Goal: Task Accomplishment & Management: Manage account settings

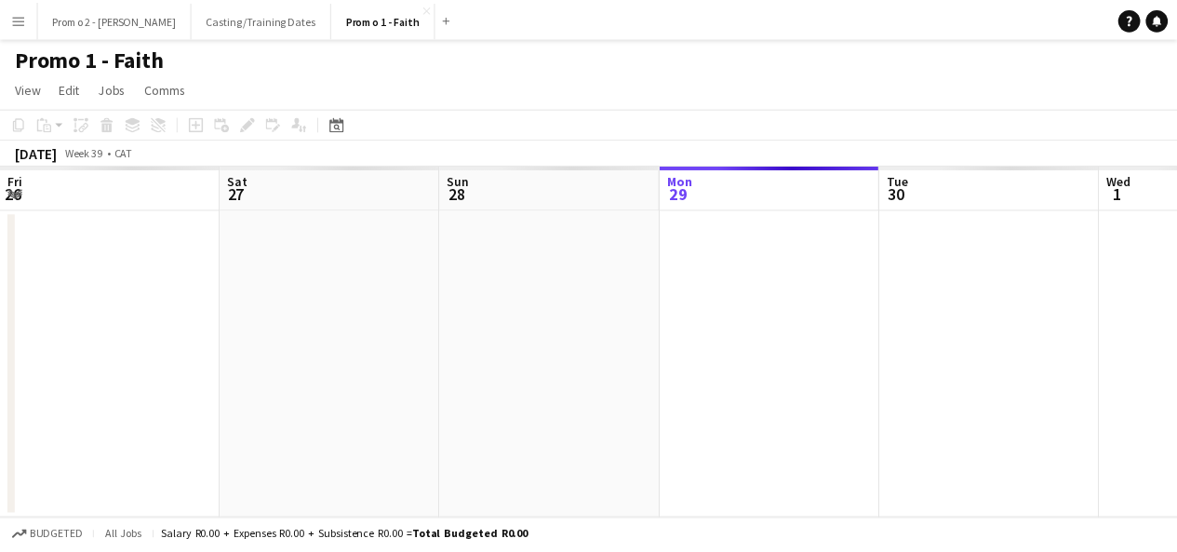
scroll to position [0, 445]
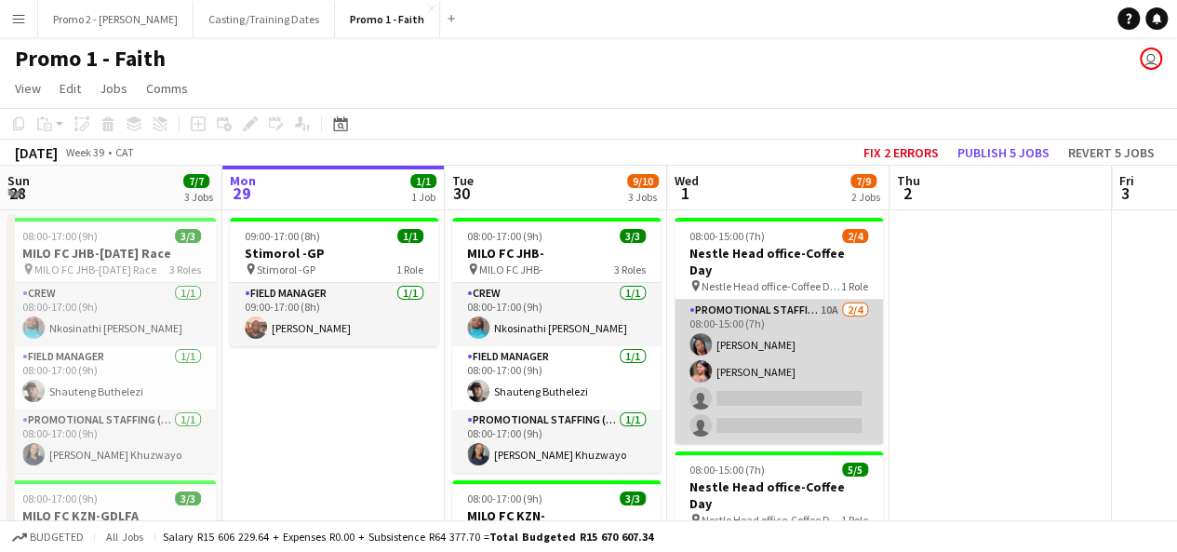
click at [799, 382] on app-card-role "Promotional Staffing (Brand Ambassadors) 10A [DATE] 08:00-15:00 (7h) [PERSON_NA…" at bounding box center [779, 372] width 208 height 144
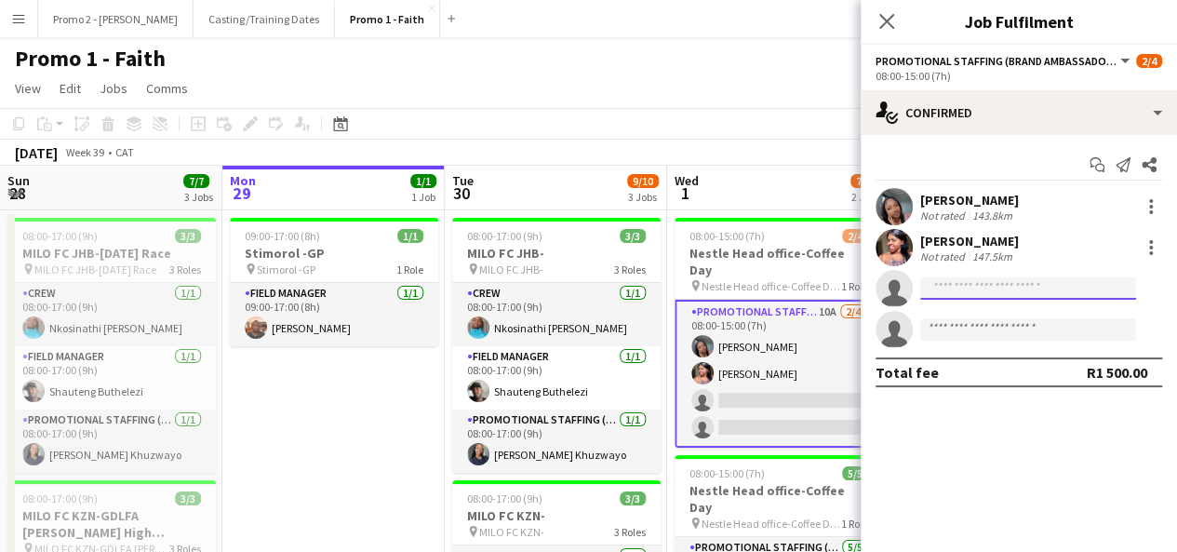
click at [1022, 284] on input at bounding box center [1028, 288] width 216 height 22
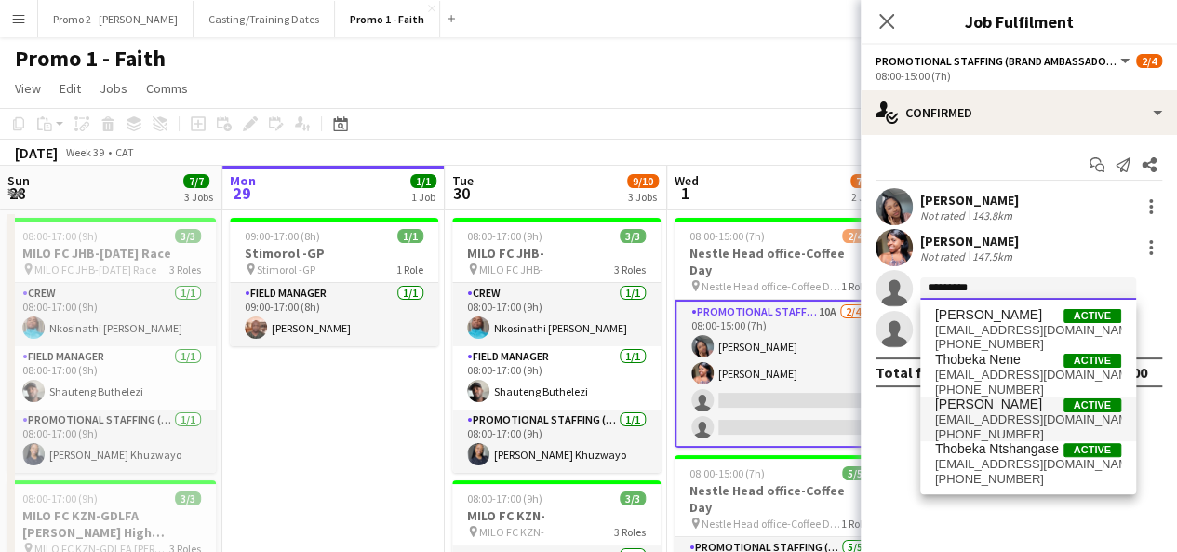
type input "*********"
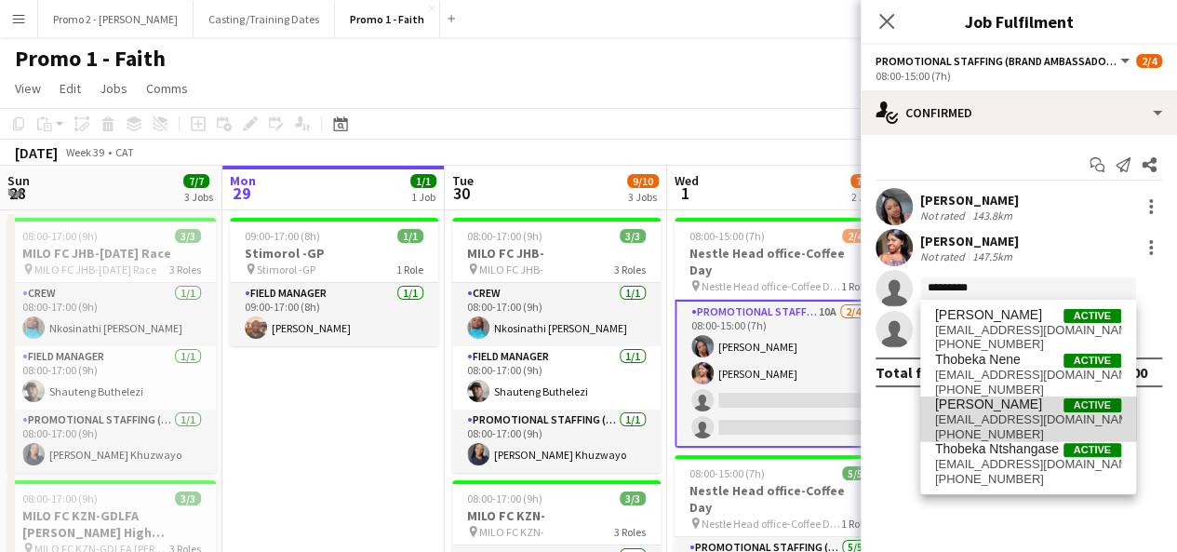
click at [1006, 407] on span "[PERSON_NAME]" at bounding box center [988, 404] width 107 height 16
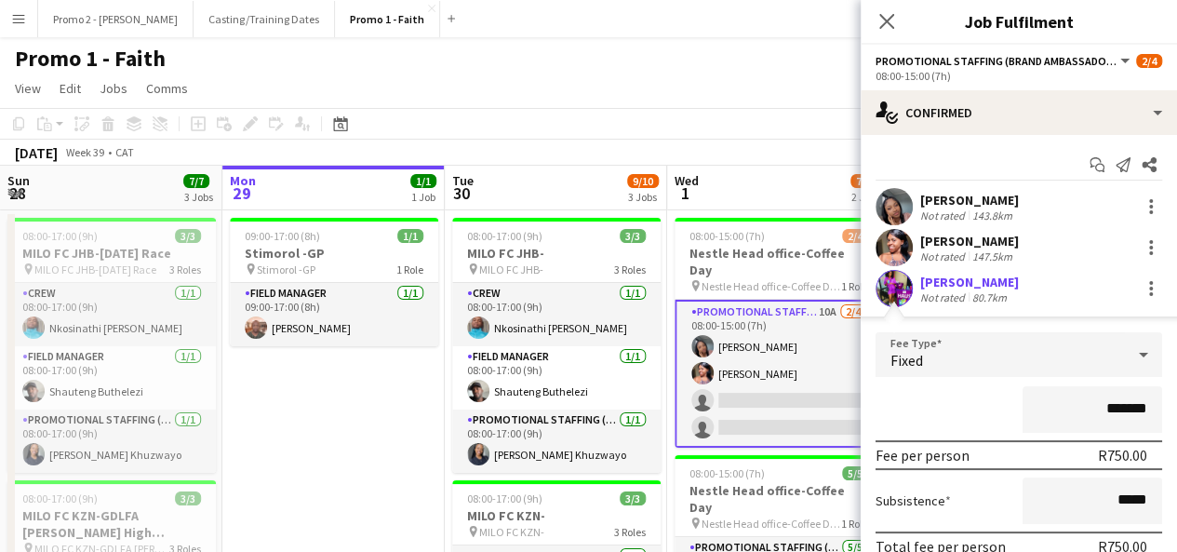
scroll to position [100, 0]
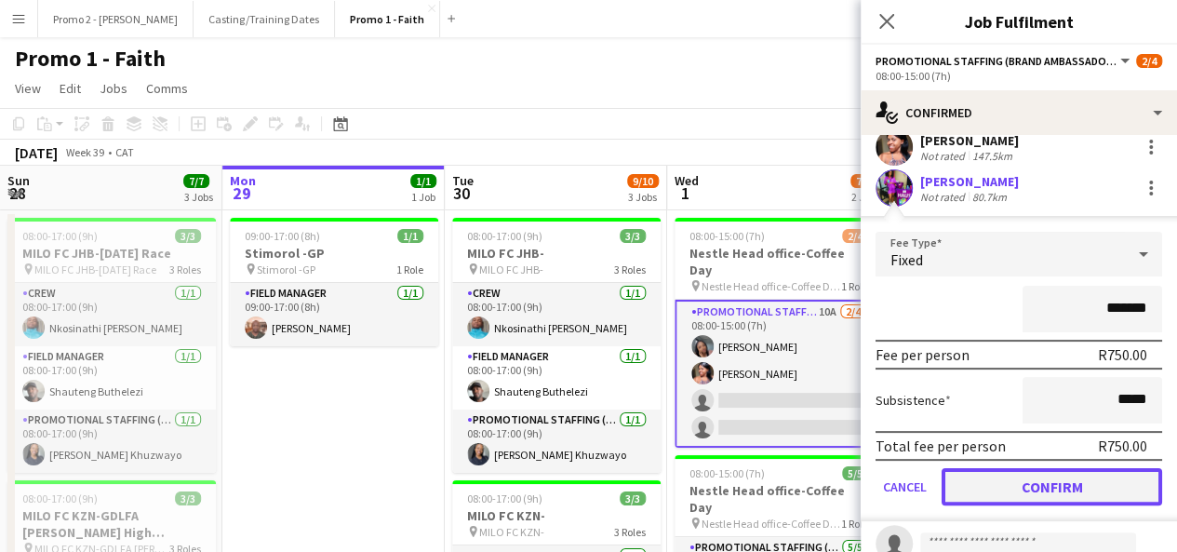
click at [1057, 474] on button "Confirm" at bounding box center [1052, 486] width 220 height 37
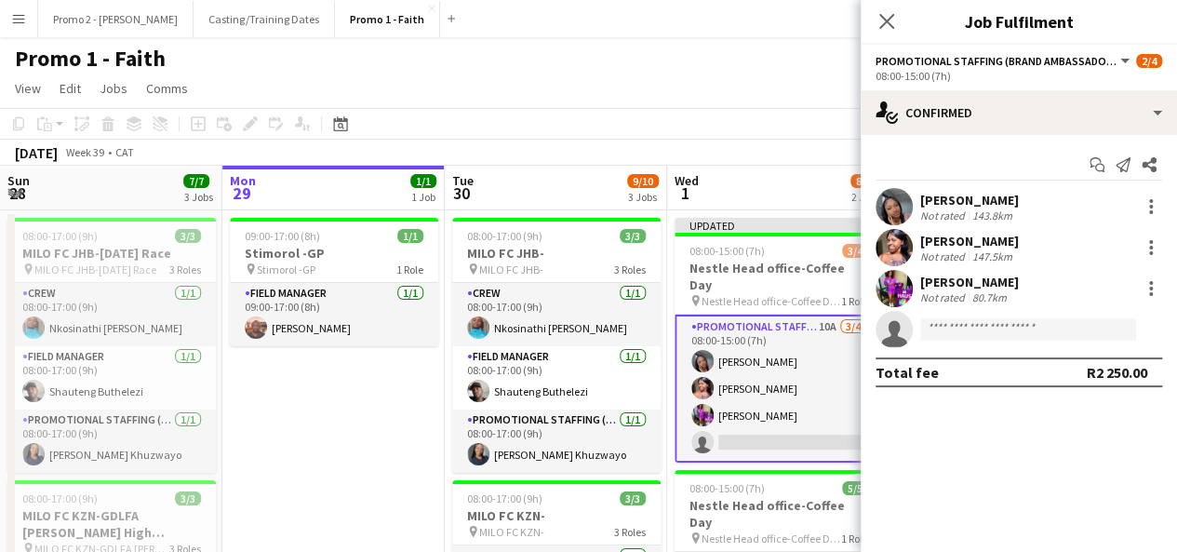
scroll to position [0, 0]
click at [984, 330] on input at bounding box center [1028, 329] width 216 height 22
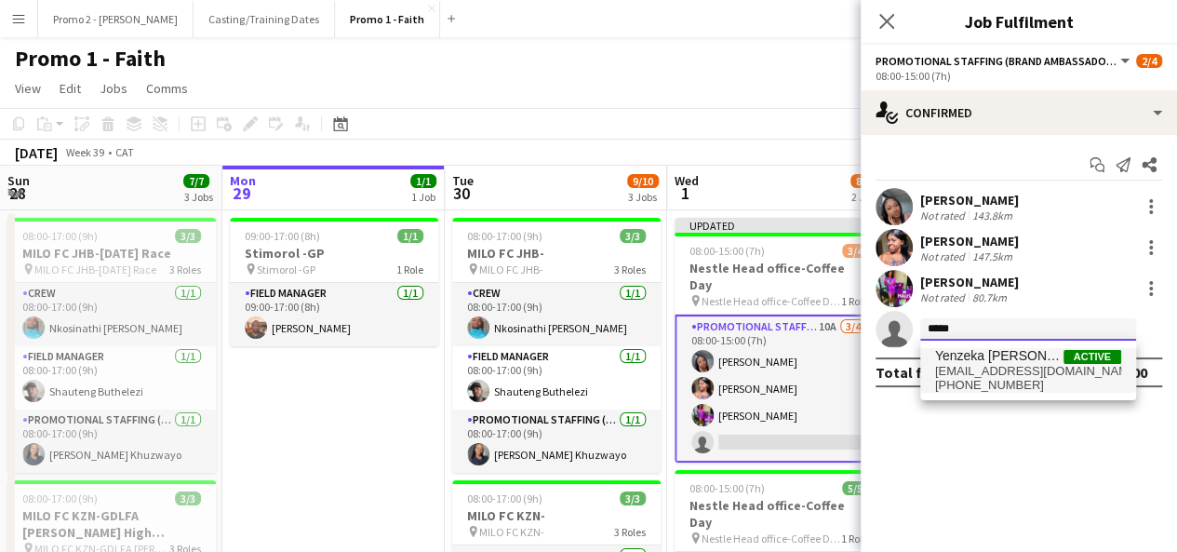
type input "*****"
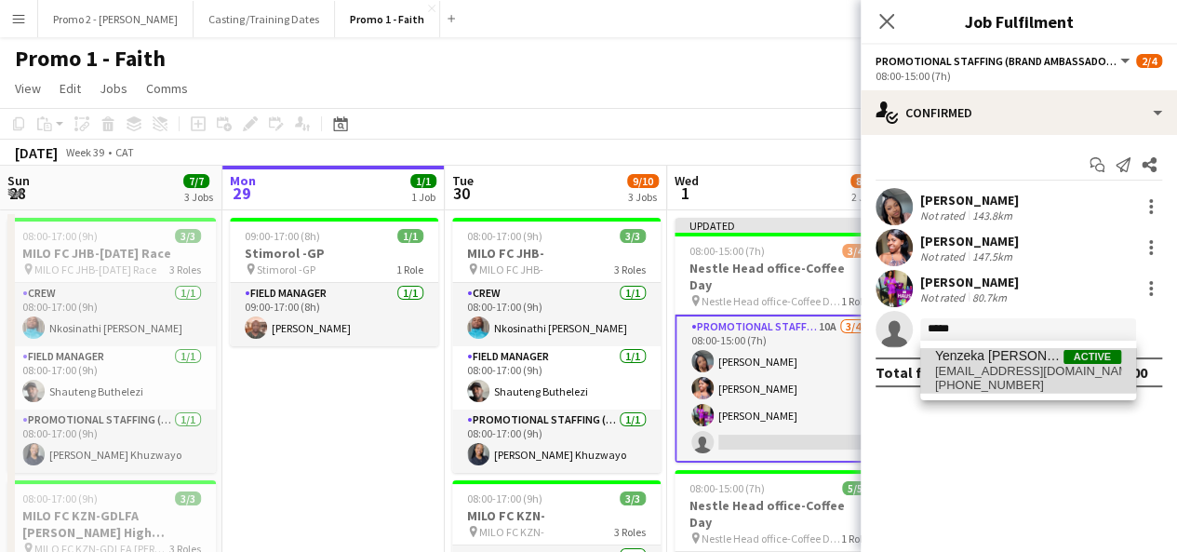
click at [995, 360] on span "Yenzeka [PERSON_NAME]" at bounding box center [999, 356] width 128 height 16
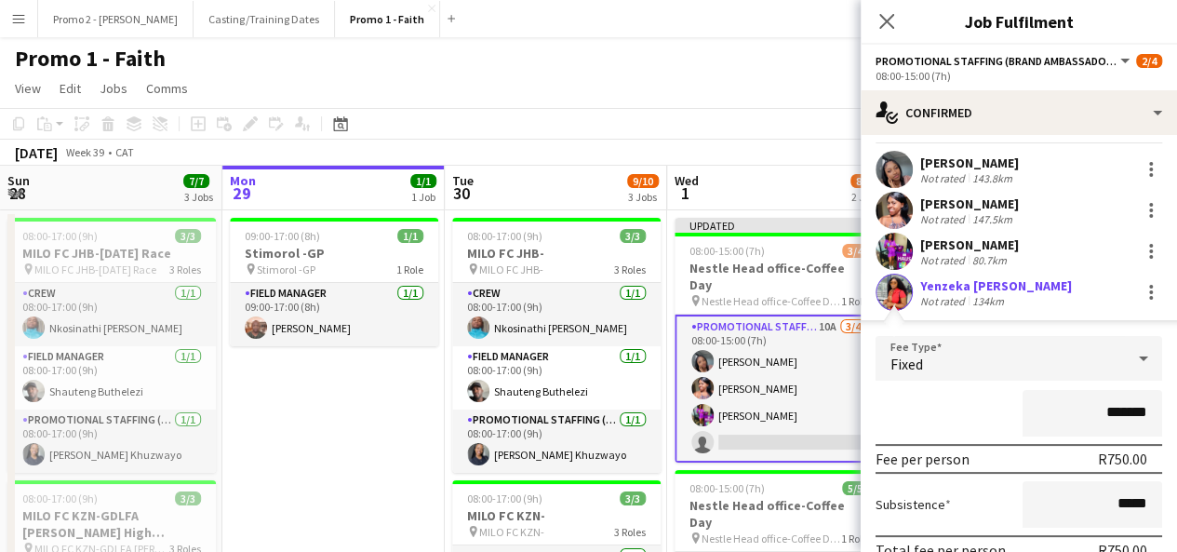
scroll to position [164, 0]
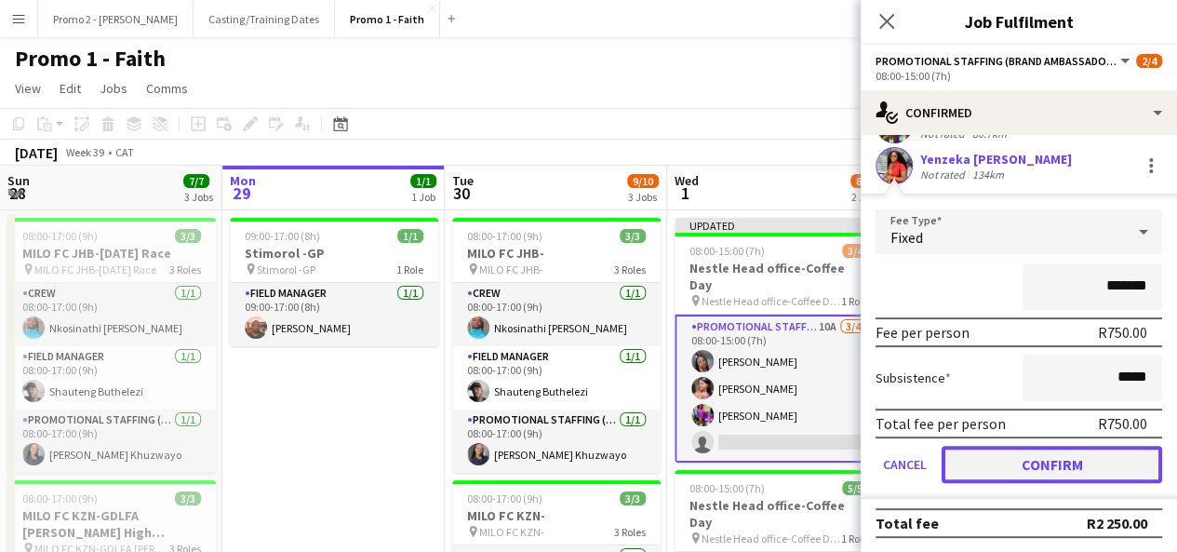
click at [1087, 455] on button "Confirm" at bounding box center [1052, 464] width 220 height 37
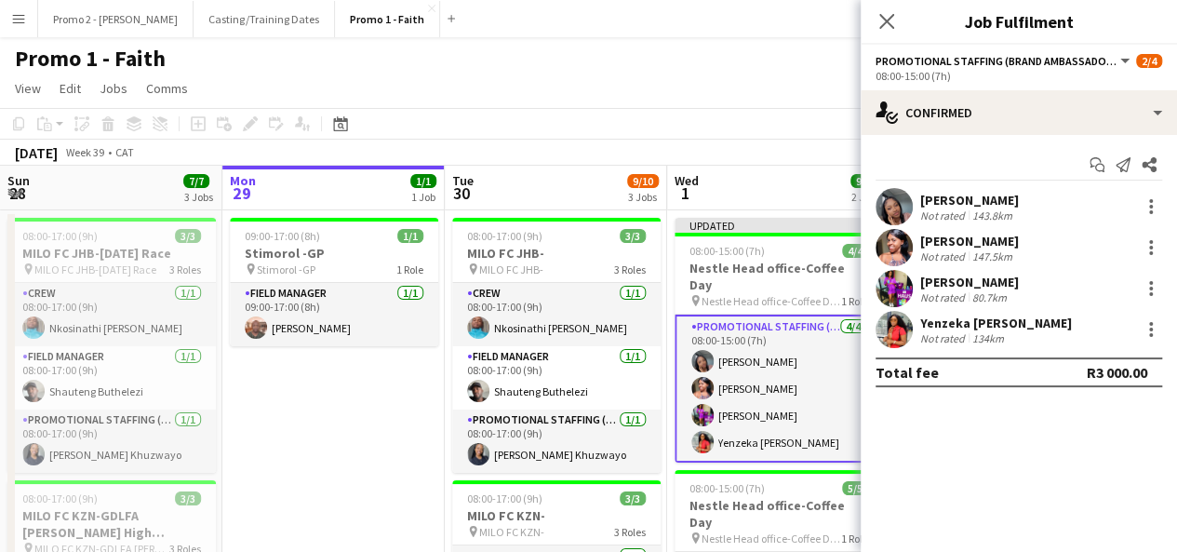
scroll to position [0, 0]
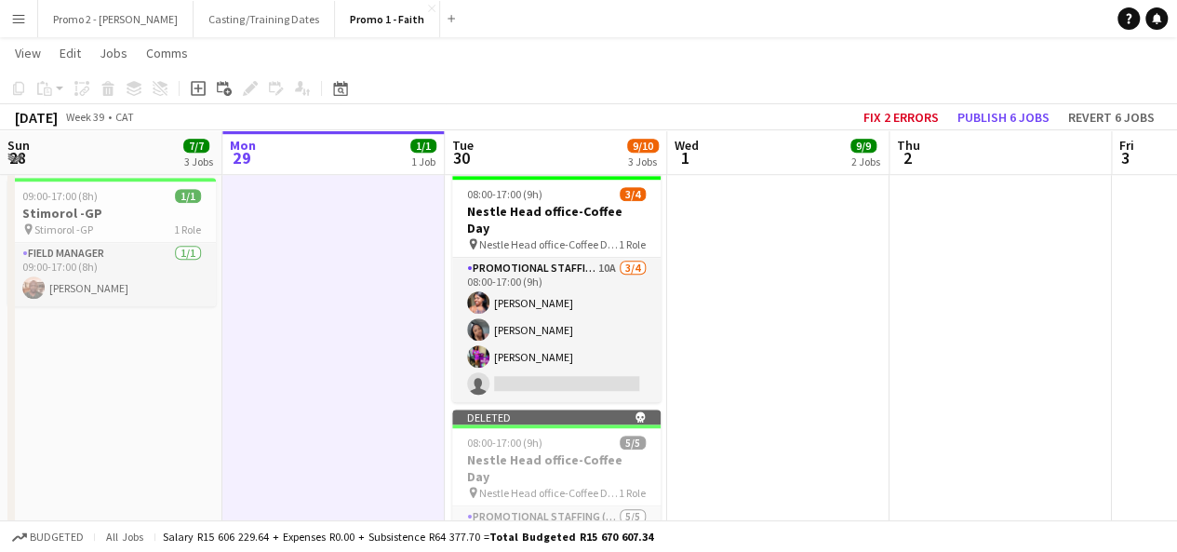
scroll to position [597, 0]
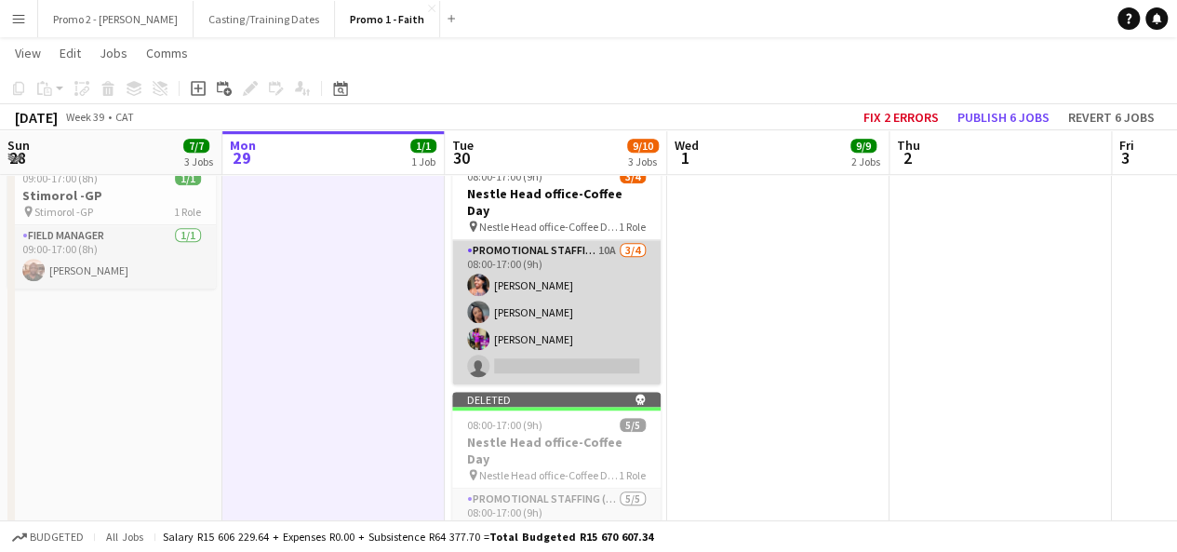
click at [569, 347] on app-card-role "Promotional Staffing (Brand Ambassadors) 10A [DATE] 08:00-17:00 (9h) Ondi Amahl…" at bounding box center [556, 312] width 208 height 144
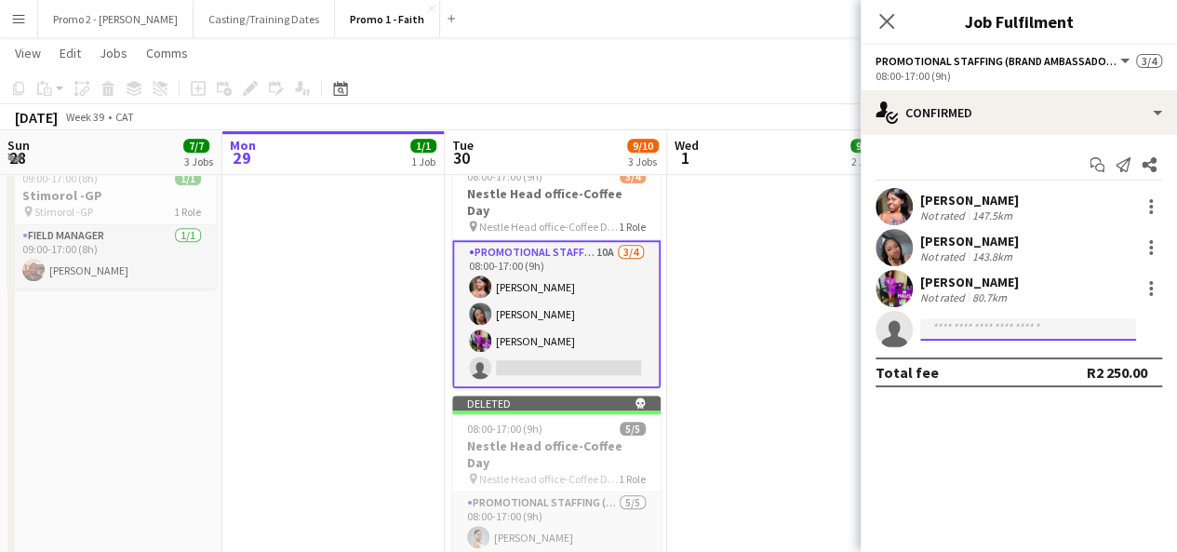
click at [961, 327] on input at bounding box center [1028, 329] width 216 height 22
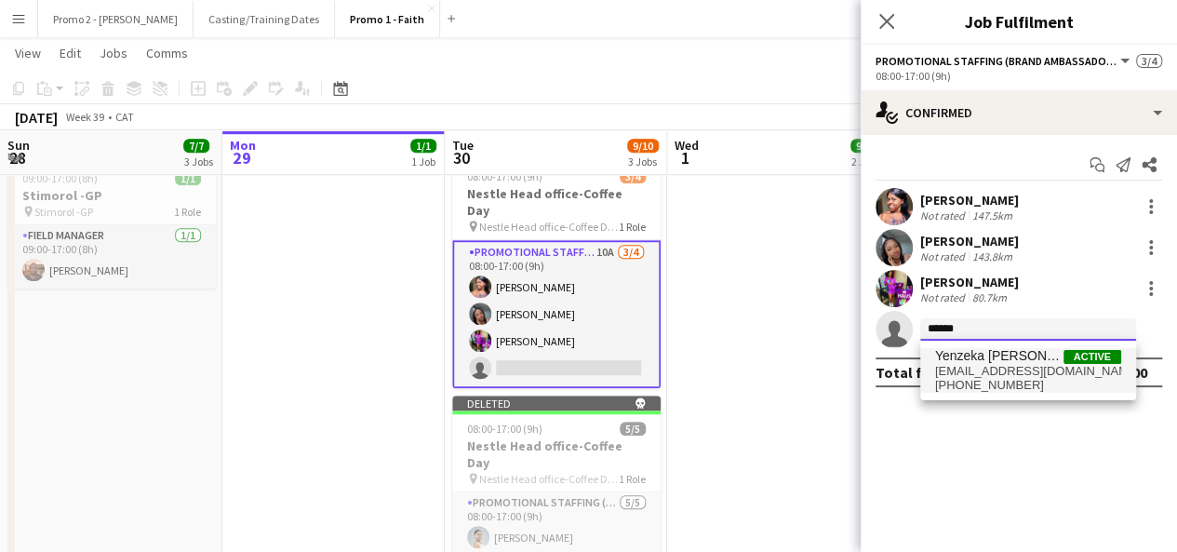
type input "******"
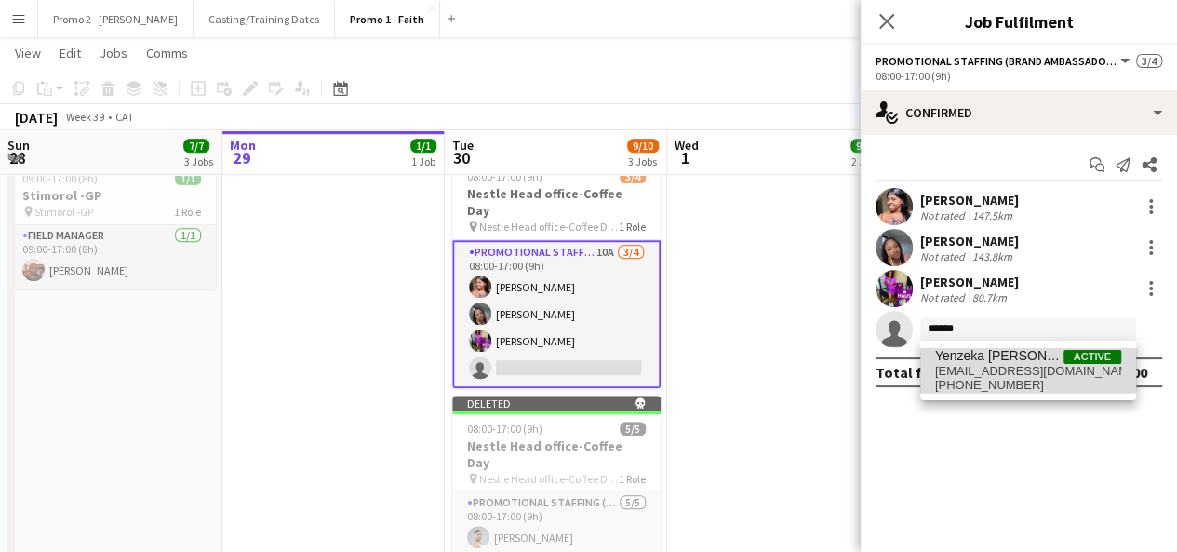
click at [961, 362] on span "Yenzeka [PERSON_NAME]" at bounding box center [999, 356] width 128 height 16
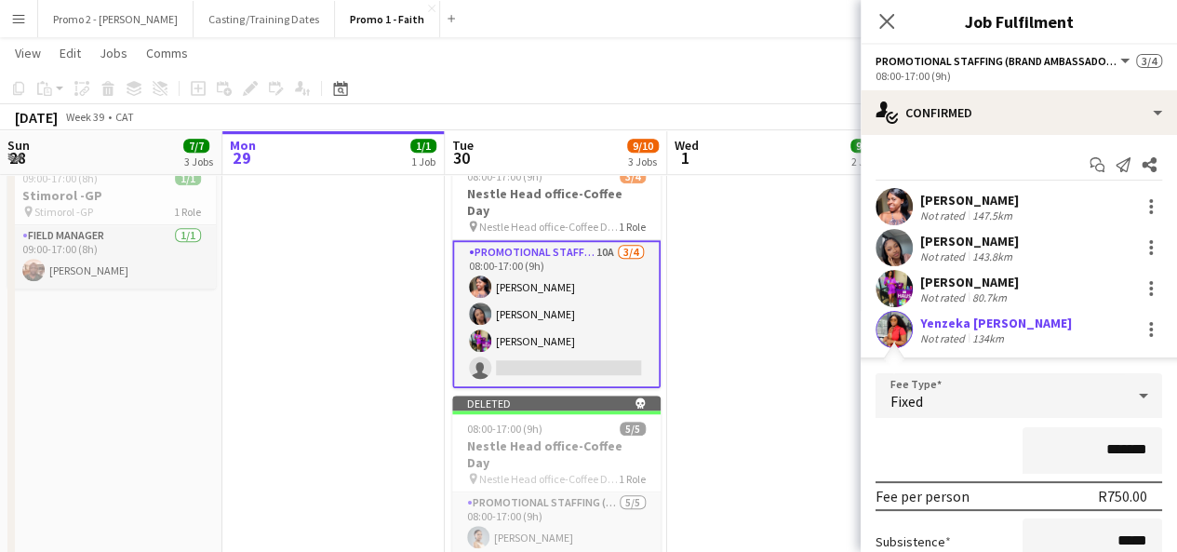
scroll to position [164, 0]
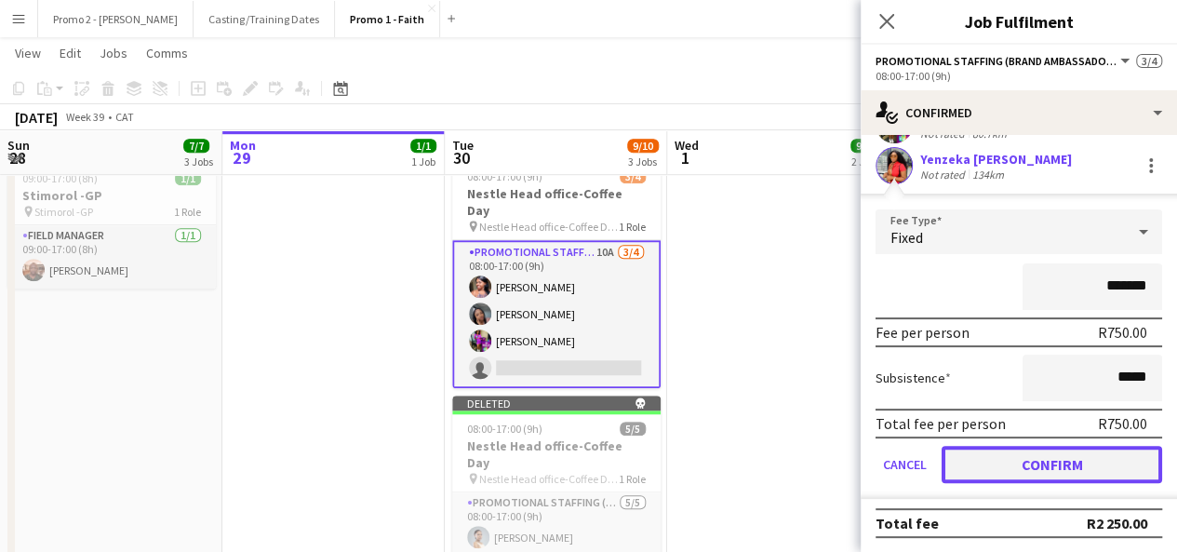
click at [1052, 460] on button "Confirm" at bounding box center [1052, 464] width 220 height 37
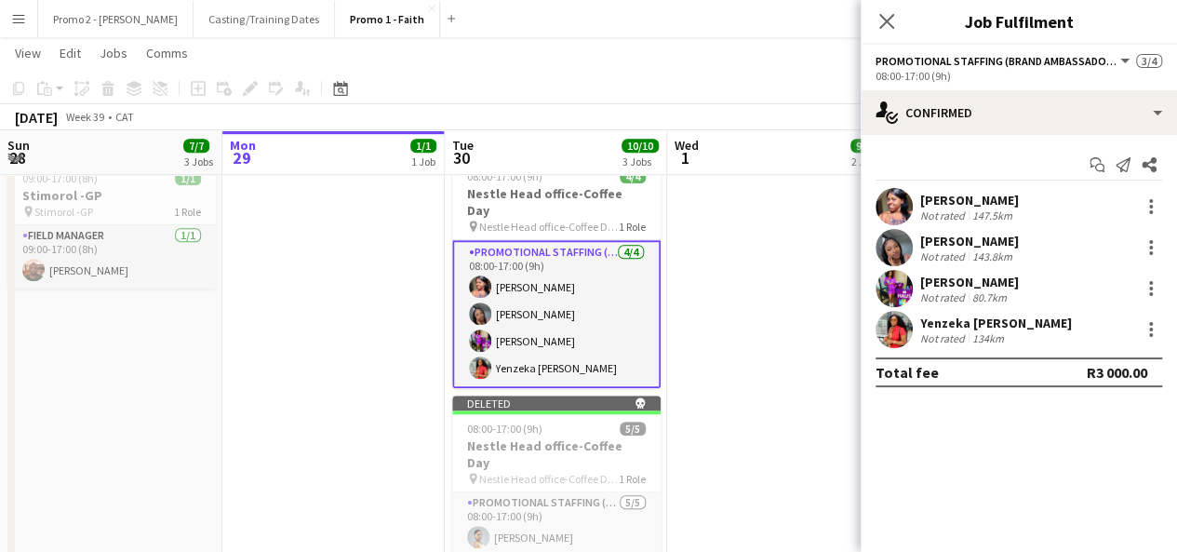
scroll to position [0, 0]
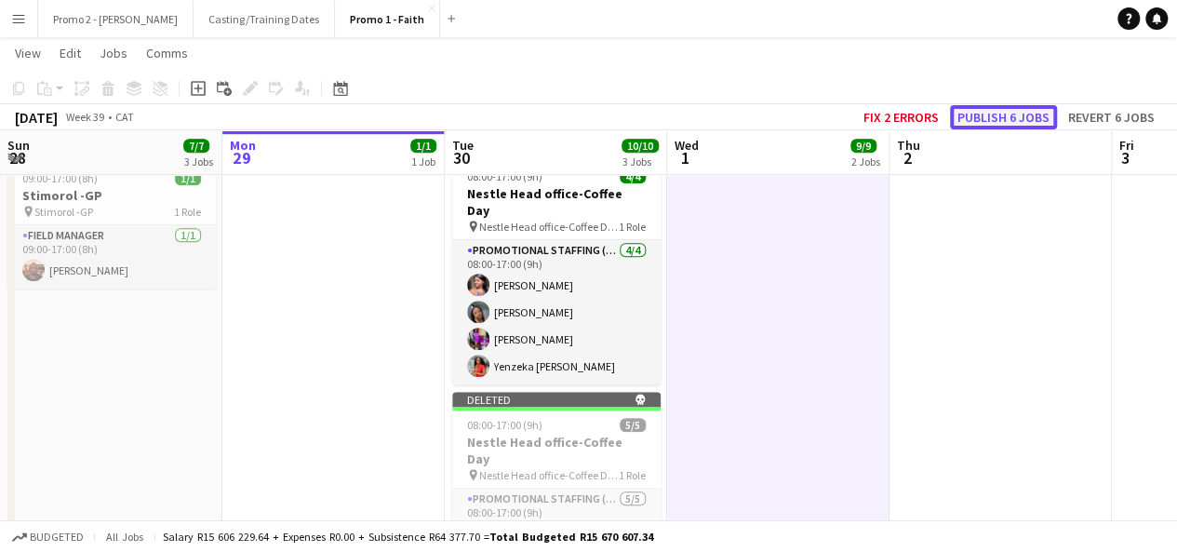
click at [1008, 110] on button "Publish 6 jobs" at bounding box center [1003, 117] width 107 height 24
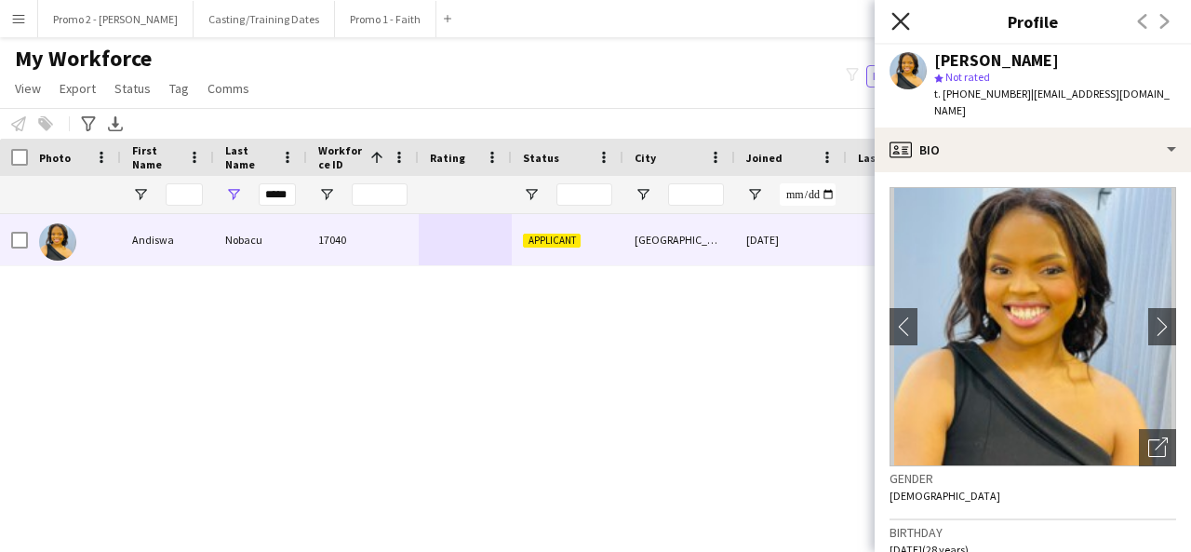
scroll to position [38, 0]
